Goal: Information Seeking & Learning: Learn about a topic

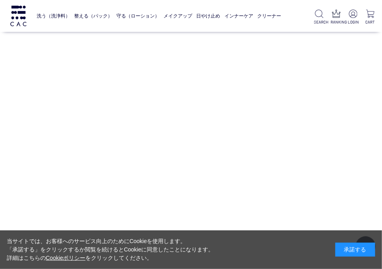
scroll to position [3071, 40]
click at [349, 168] on div "HOW TO USE STEP.1 洗浄料 洗う STEP.2 パック 整える 洗顔後、軽く水気をふき取って、パックを顔全体に伸ばします。 気になる部分に重ね…" at bounding box center [171, 7] width 399 height 400
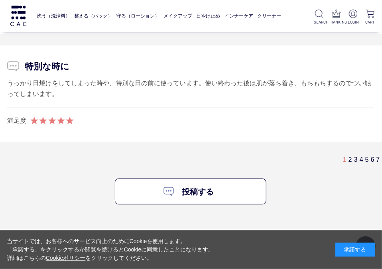
scroll to position [4865, 21]
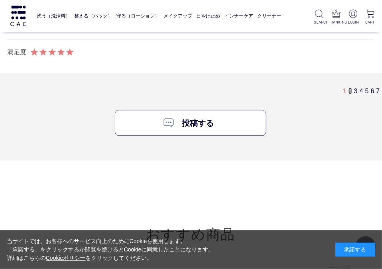
click at [350, 88] on link "2" at bounding box center [351, 91] width 4 height 7
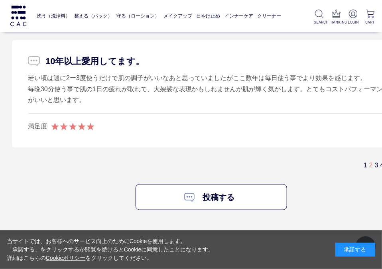
scroll to position [4883, 0]
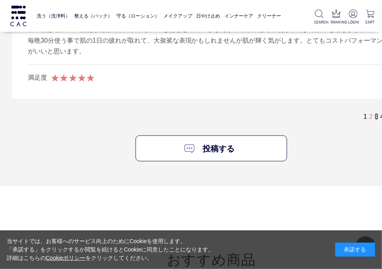
click at [377, 113] on link "3" at bounding box center [377, 116] width 4 height 7
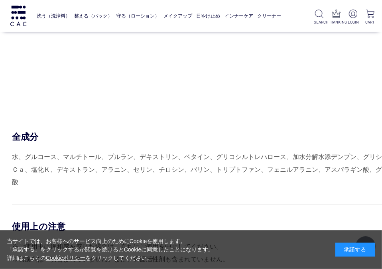
scroll to position [3048, 0]
